Goal: Task Accomplishment & Management: Complete application form

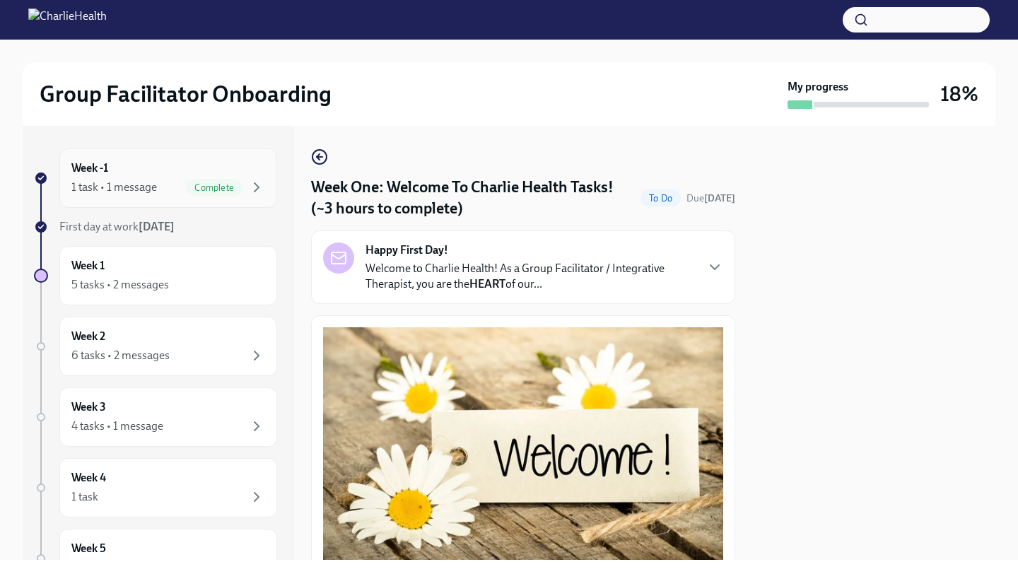
click at [115, 190] on div "1 task • 1 message" at bounding box center [114, 188] width 86 height 16
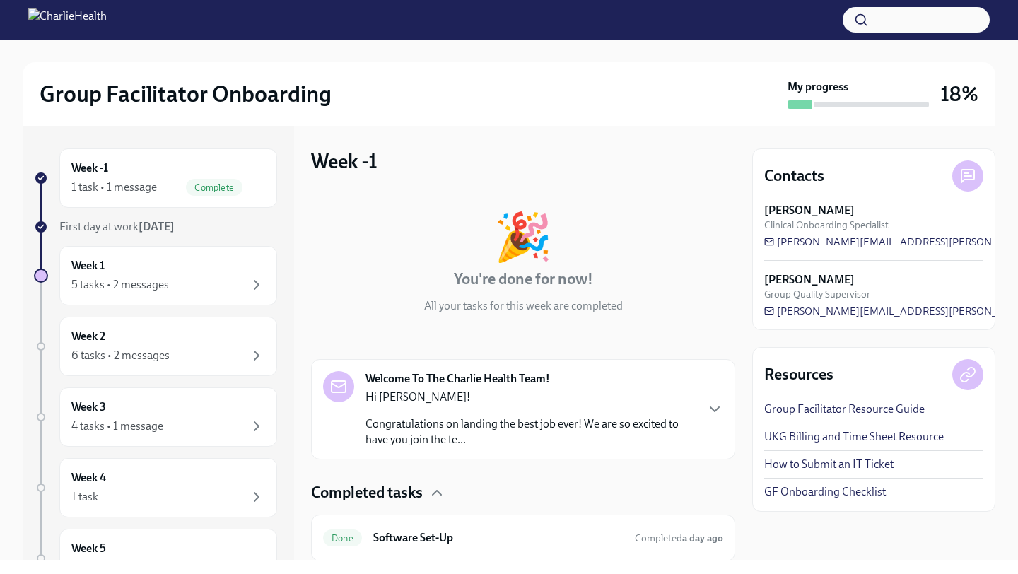
scroll to position [47, 0]
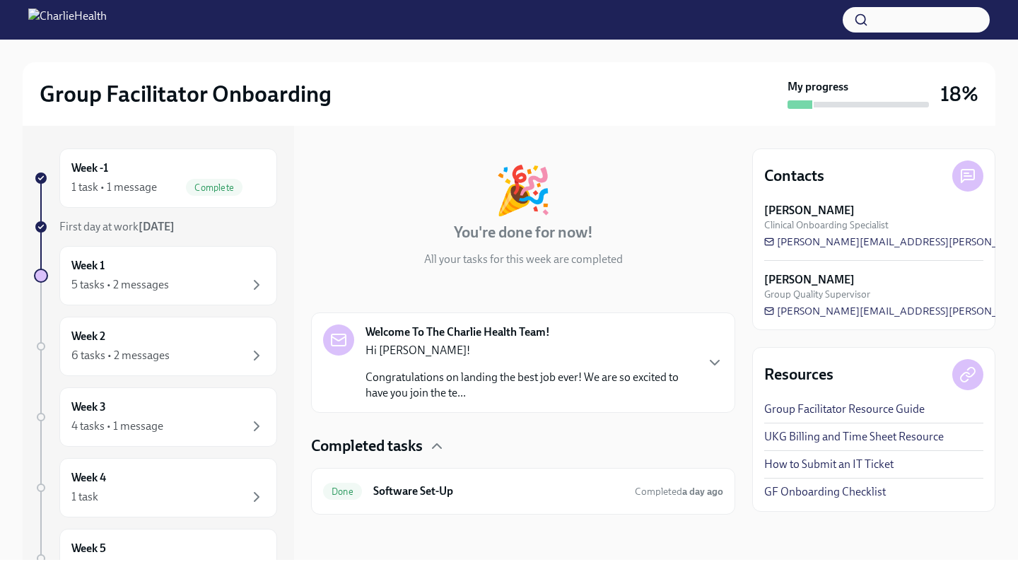
click at [671, 360] on div "Hi [PERSON_NAME]! Congratulations on landing the best job ever! We are so excit…" at bounding box center [529, 372] width 329 height 58
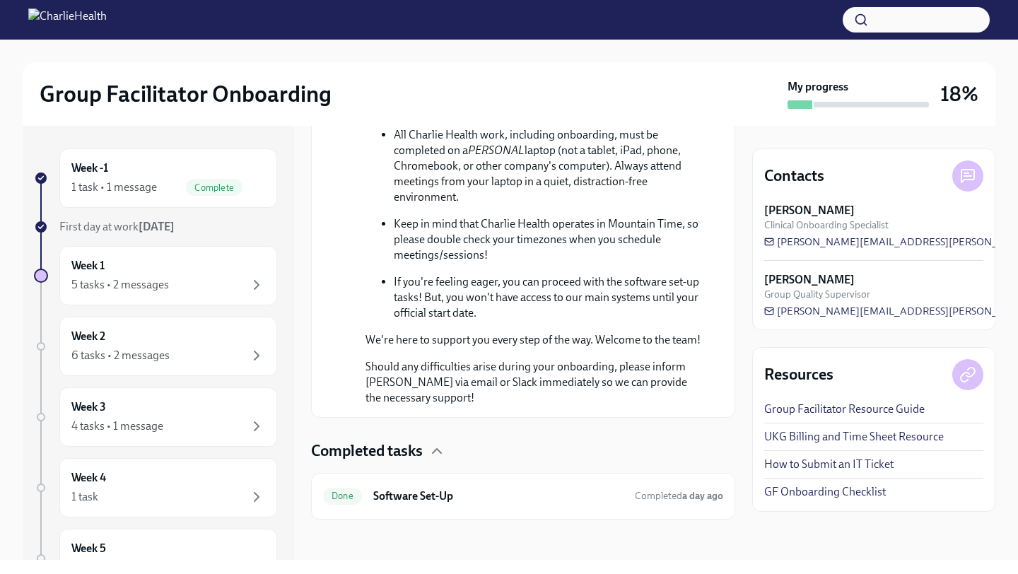
scroll to position [869, 0]
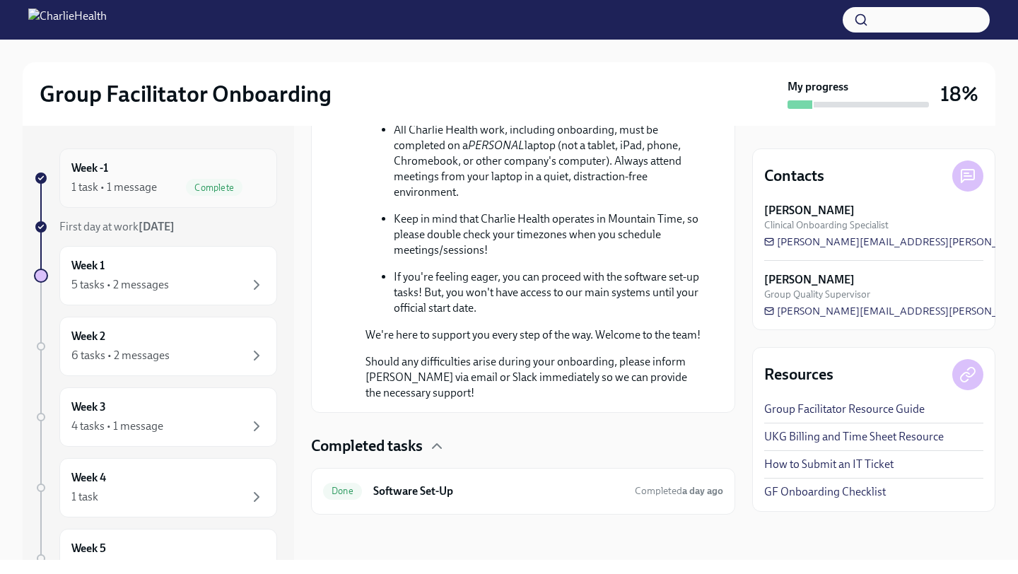
click at [143, 175] on div "Week -1 1 task • 1 message Complete" at bounding box center [168, 177] width 194 height 35
click at [146, 293] on div "5 tasks • 2 messages" at bounding box center [168, 284] width 194 height 17
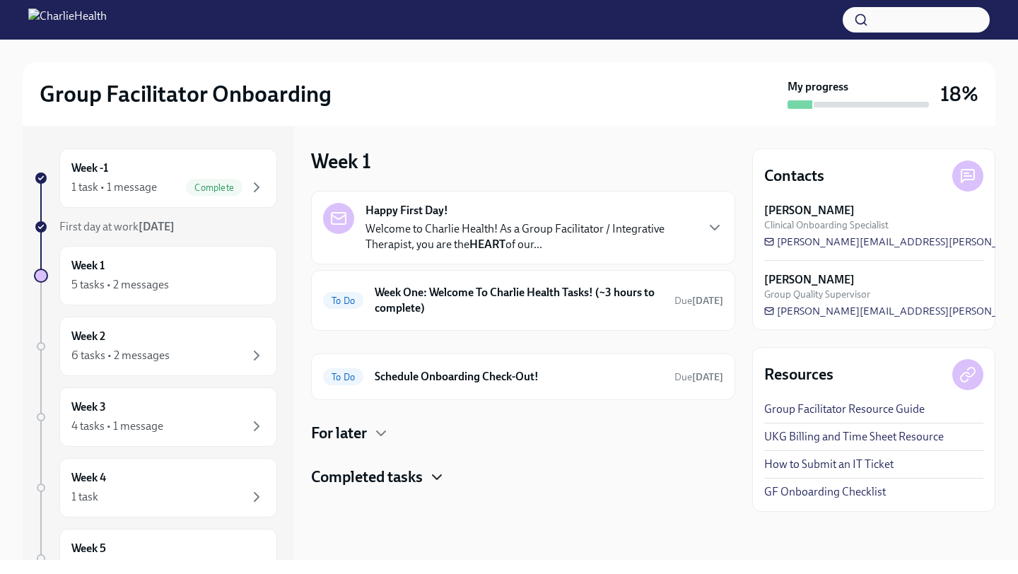
click at [436, 477] on icon "button" at bounding box center [437, 477] width 8 height 4
click at [620, 297] on h6 "Week One: Welcome To Charlie Health Tasks! (~3 hours to complete)" at bounding box center [519, 300] width 288 height 31
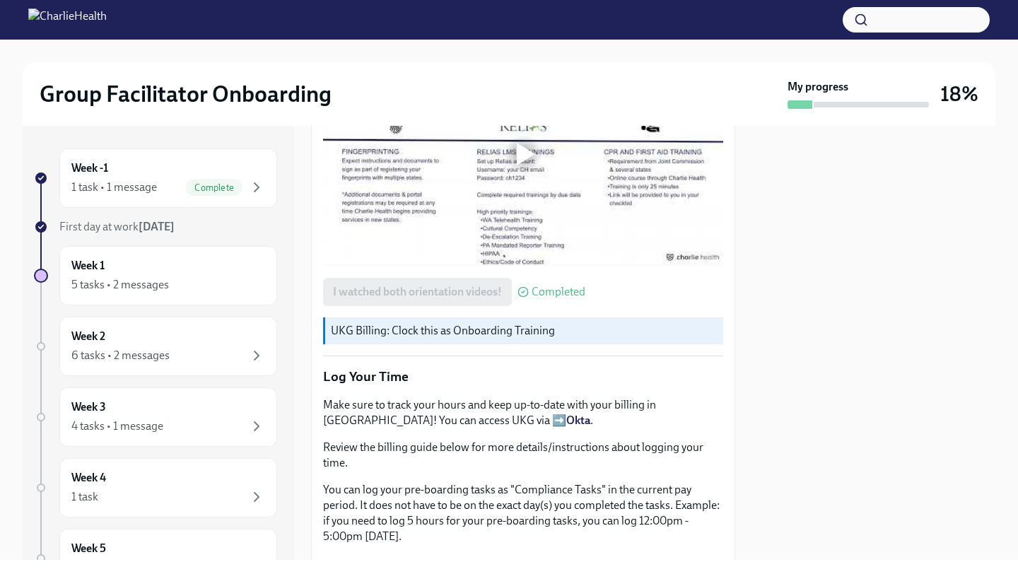
scroll to position [1014, 0]
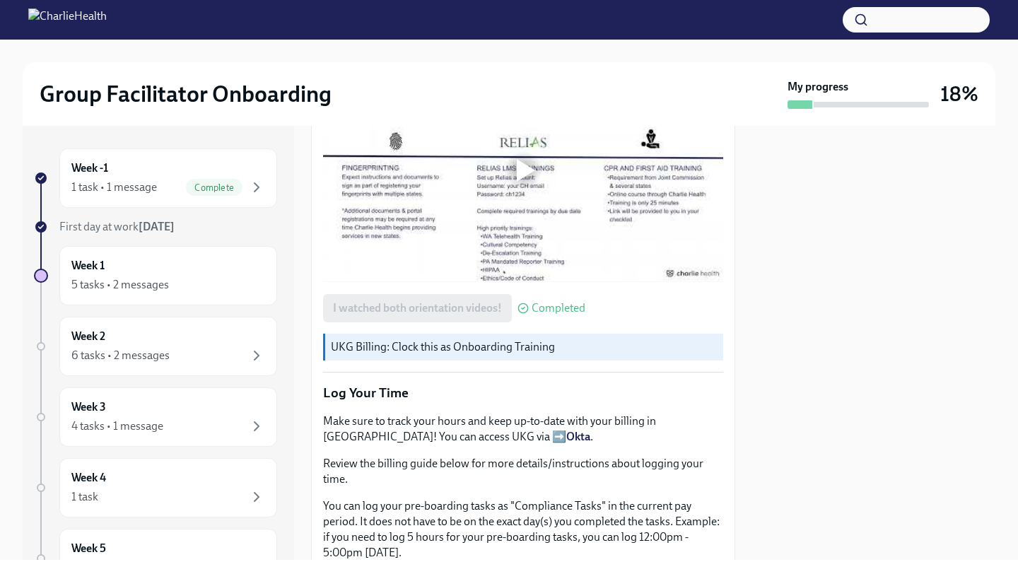
click at [532, 177] on div at bounding box center [526, 170] width 18 height 23
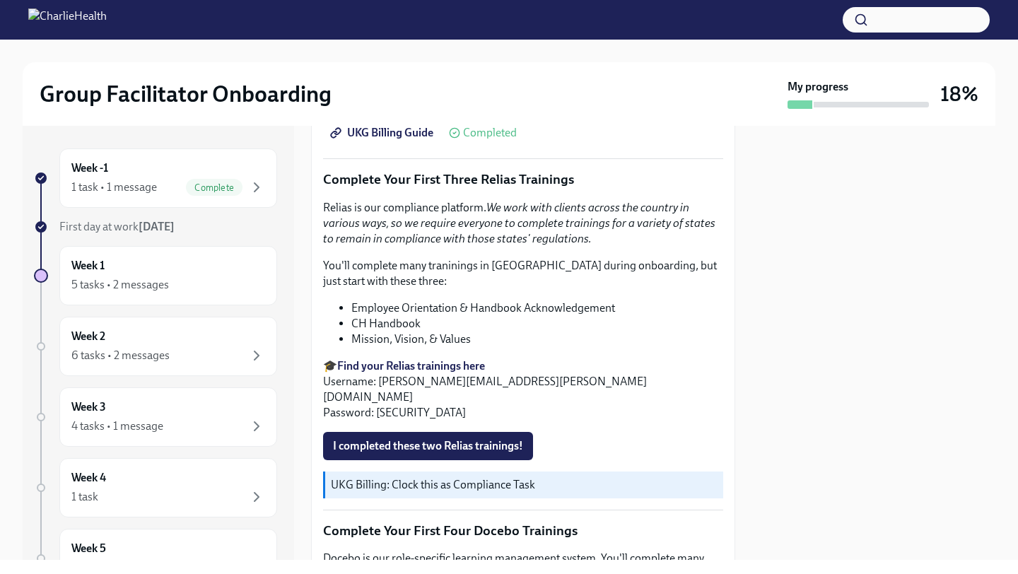
scroll to position [1462, 0]
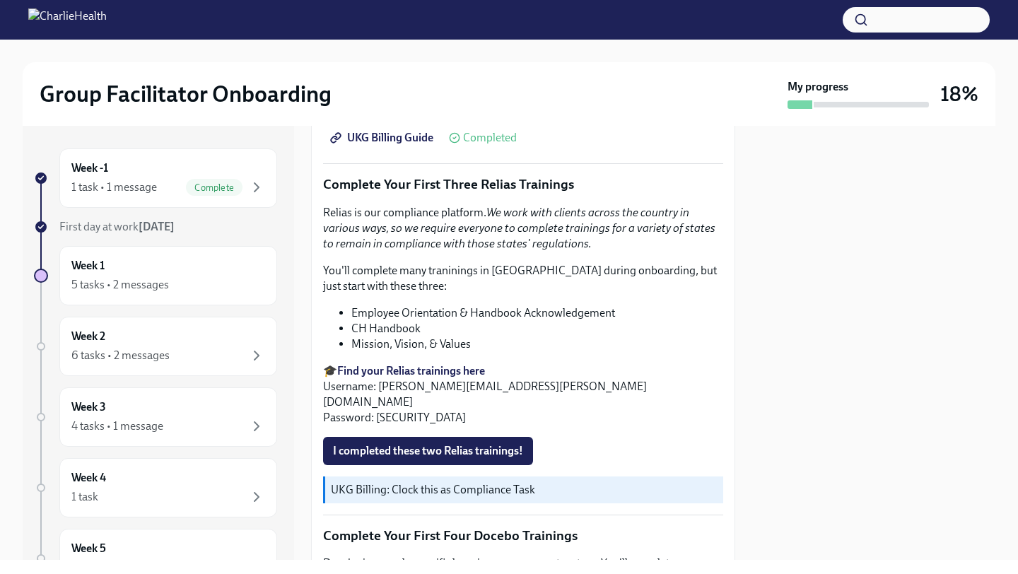
click at [392, 366] on strong "Find your Relias trainings here" at bounding box center [411, 370] width 148 height 13
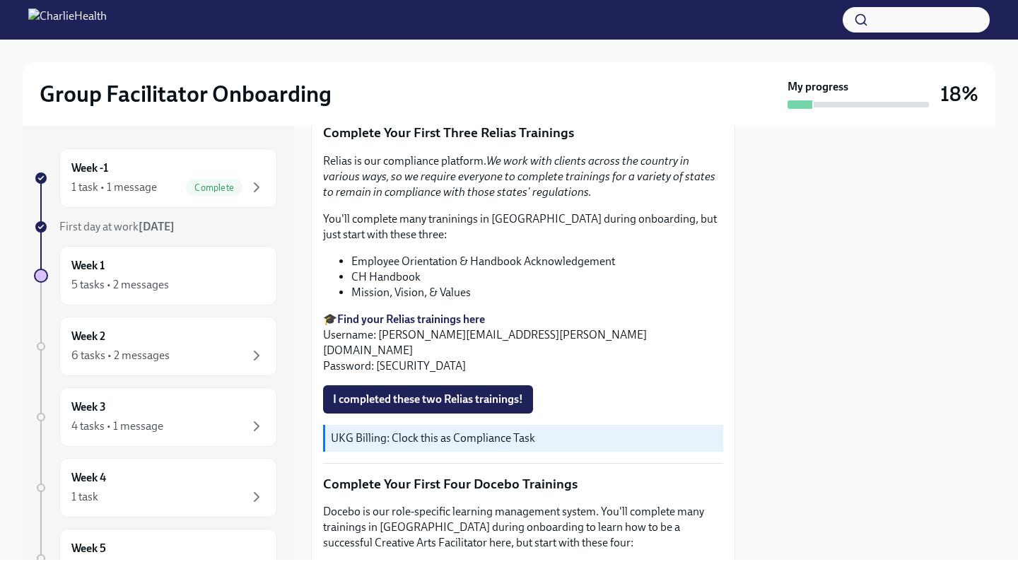
scroll to position [1523, 0]
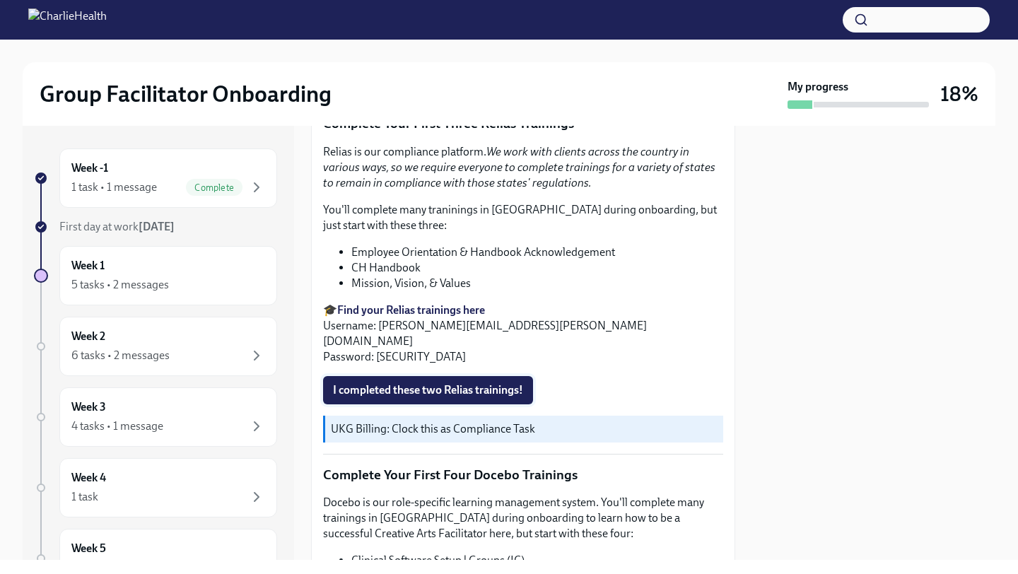
click at [473, 382] on button "I completed these two Relias trainings!" at bounding box center [428, 390] width 210 height 28
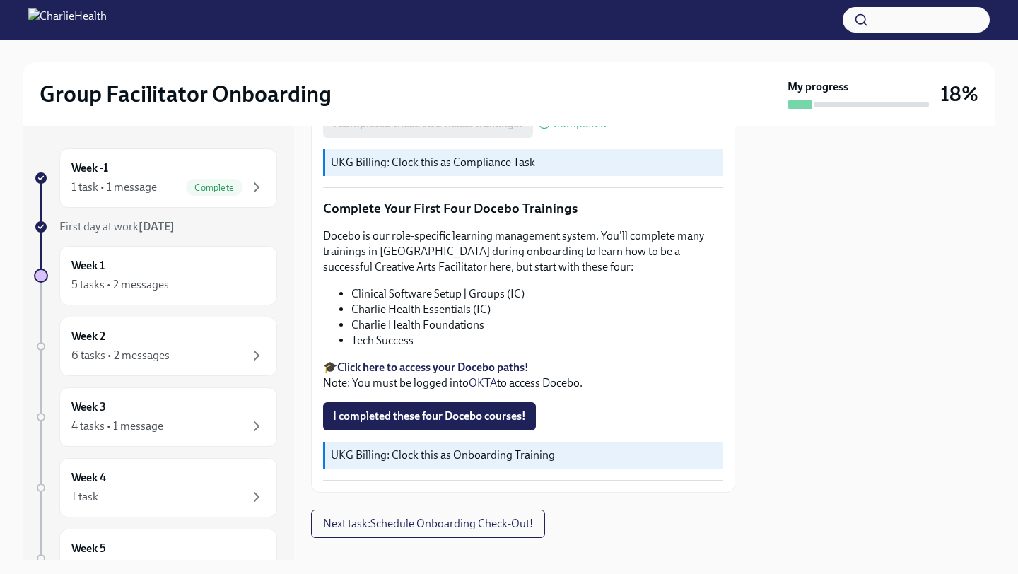
scroll to position [1781, 0]
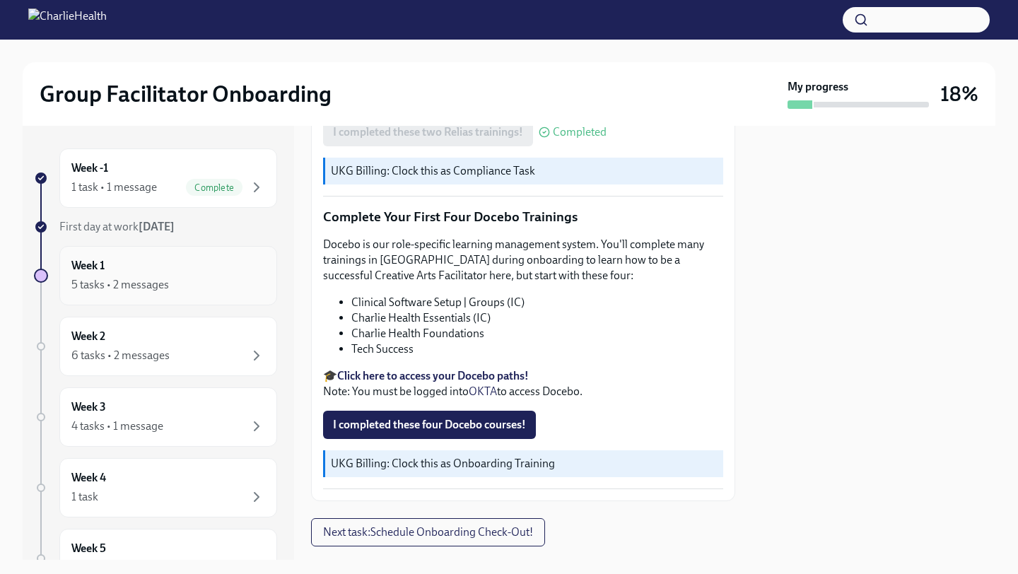
click at [146, 280] on div "5 tasks • 2 messages" at bounding box center [120, 285] width 98 height 16
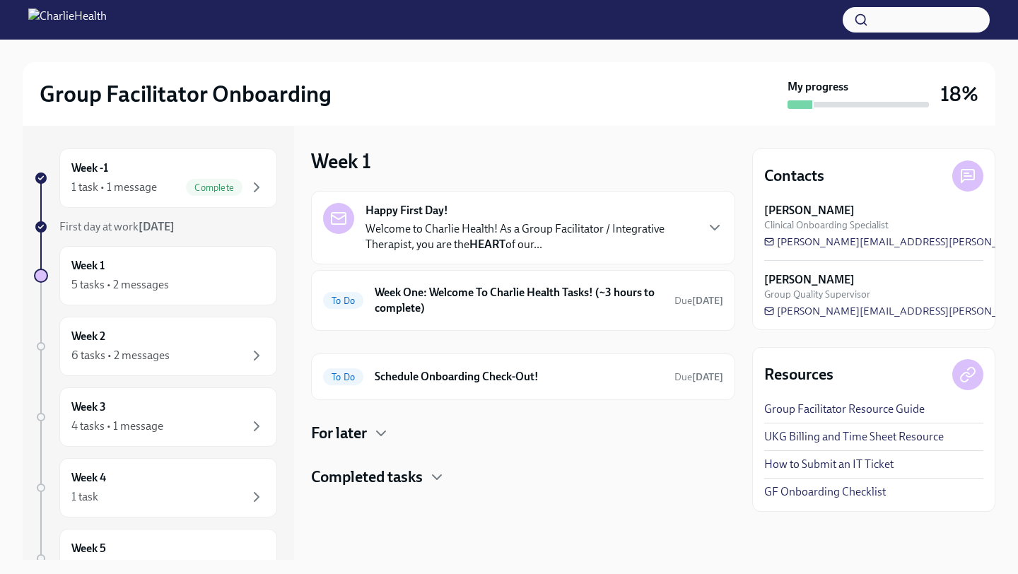
click at [457, 475] on div "Completed tasks" at bounding box center [523, 476] width 424 height 21
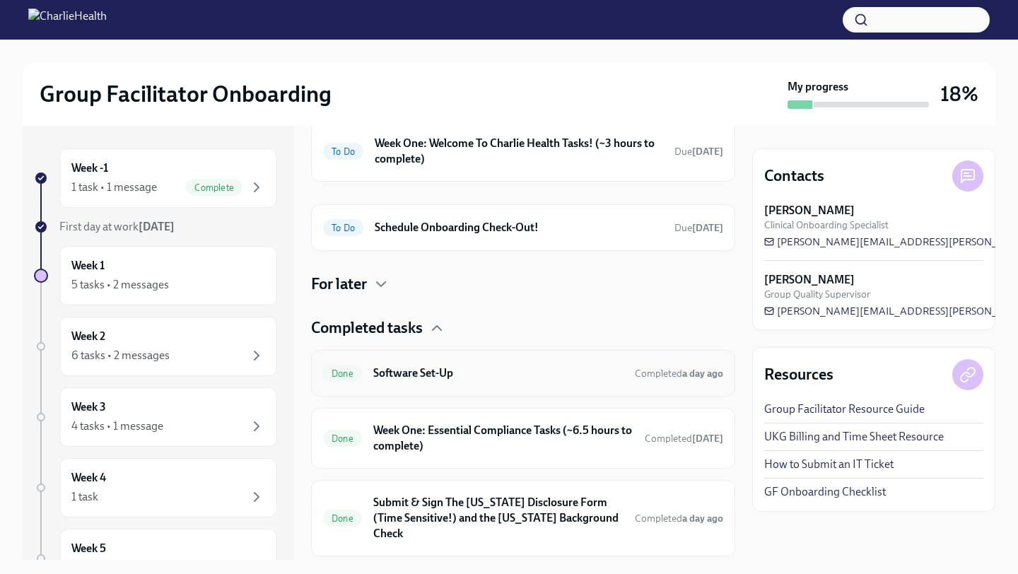
scroll to position [175, 0]
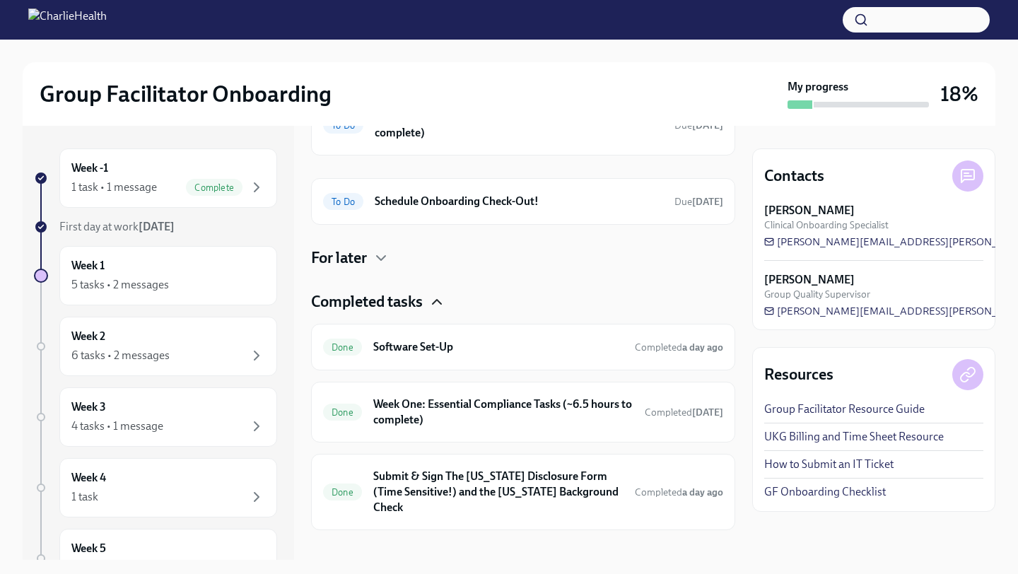
click at [437, 307] on icon "button" at bounding box center [436, 301] width 17 height 17
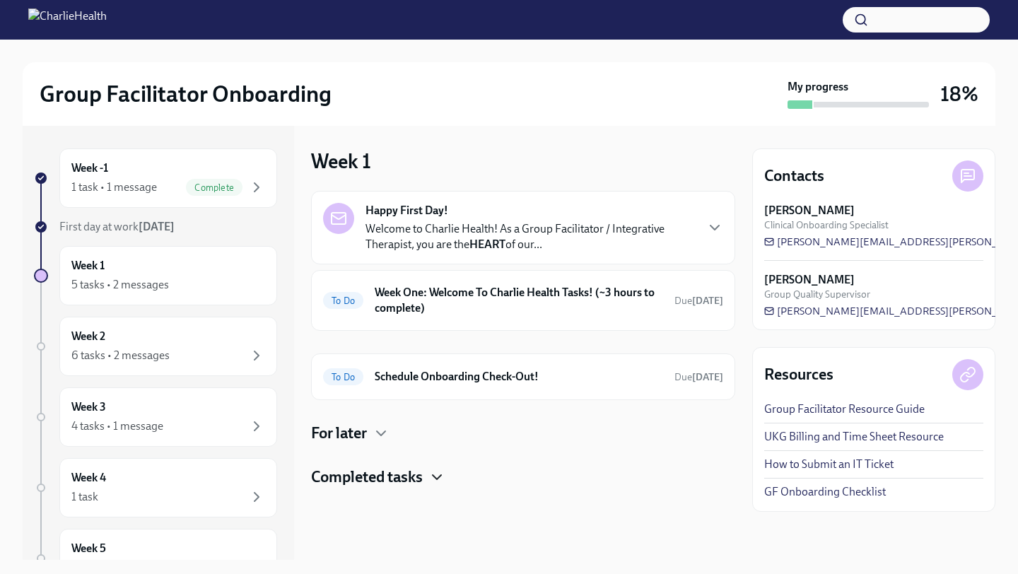
click at [437, 307] on h6 "Week One: Welcome To Charlie Health Tasks! (~3 hours to complete)" at bounding box center [519, 300] width 288 height 31
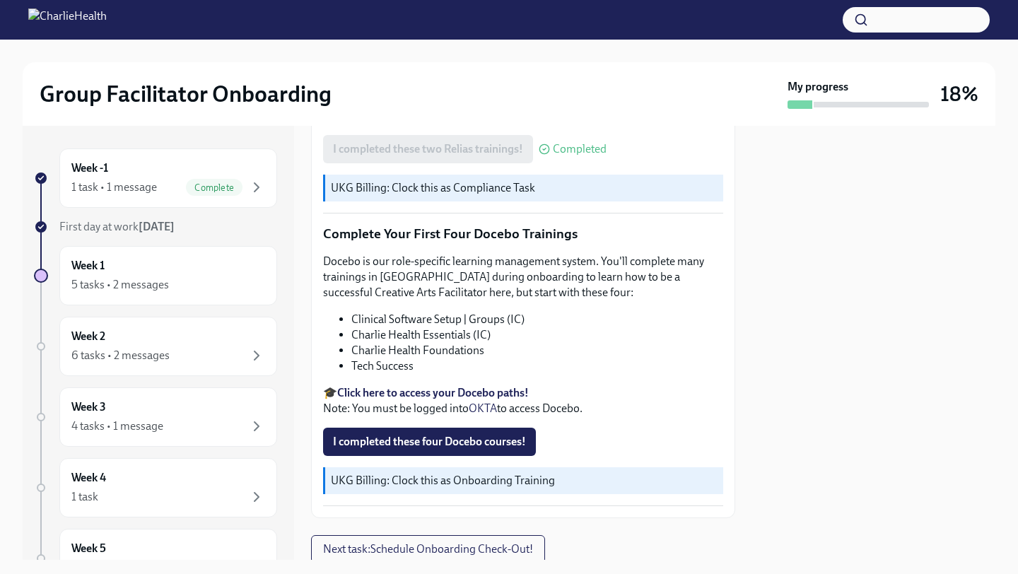
scroll to position [1768, 0]
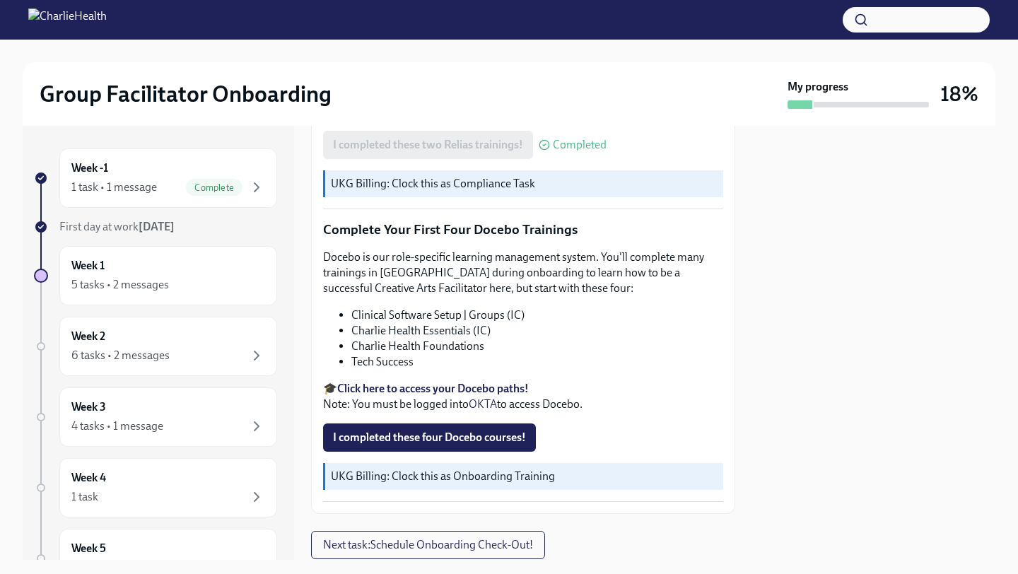
click at [444, 382] on strong "Click here to access your Docebo paths!" at bounding box center [433, 388] width 192 height 13
